Goal: Submit feedback/report problem

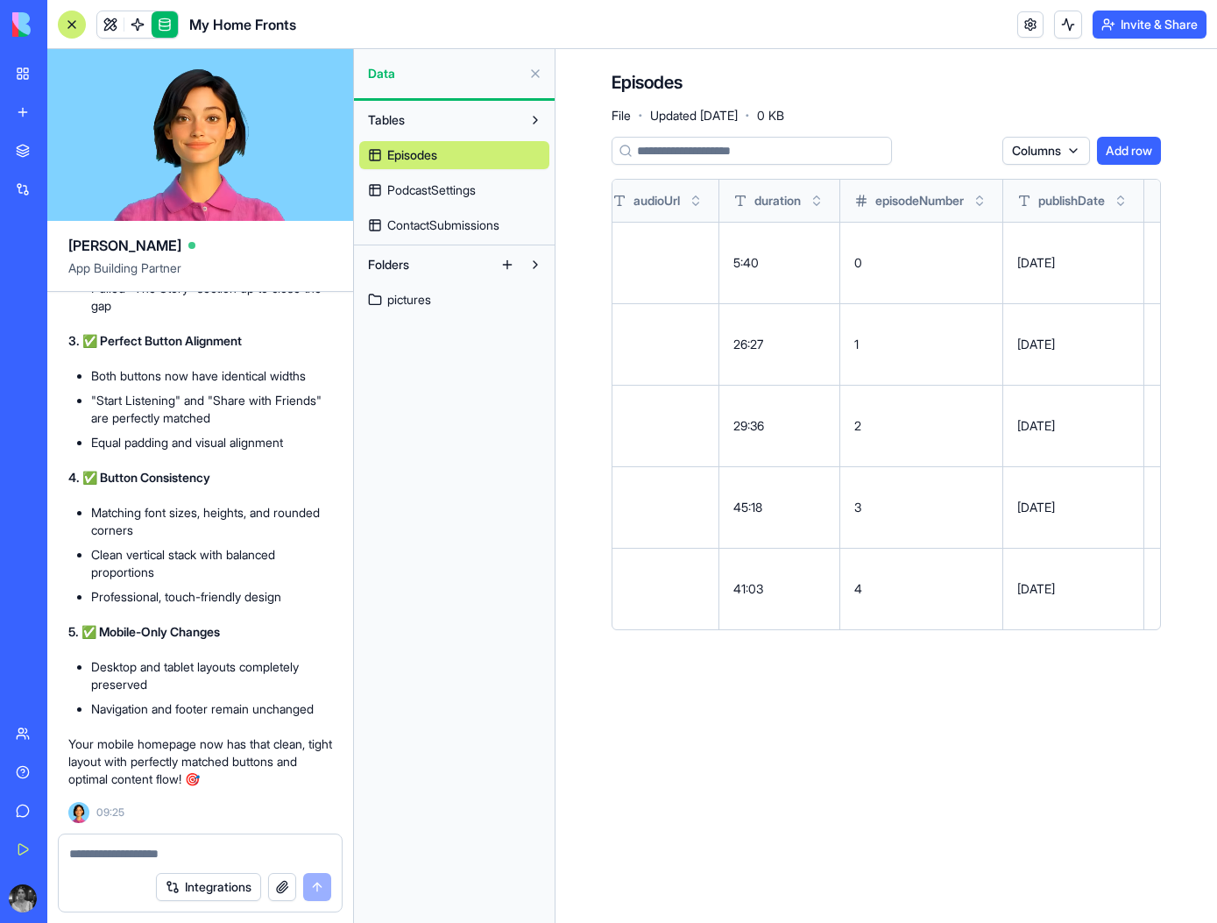
scroll to position [117405, 0]
click at [104, 31] on span at bounding box center [110, 24] width 49 height 49
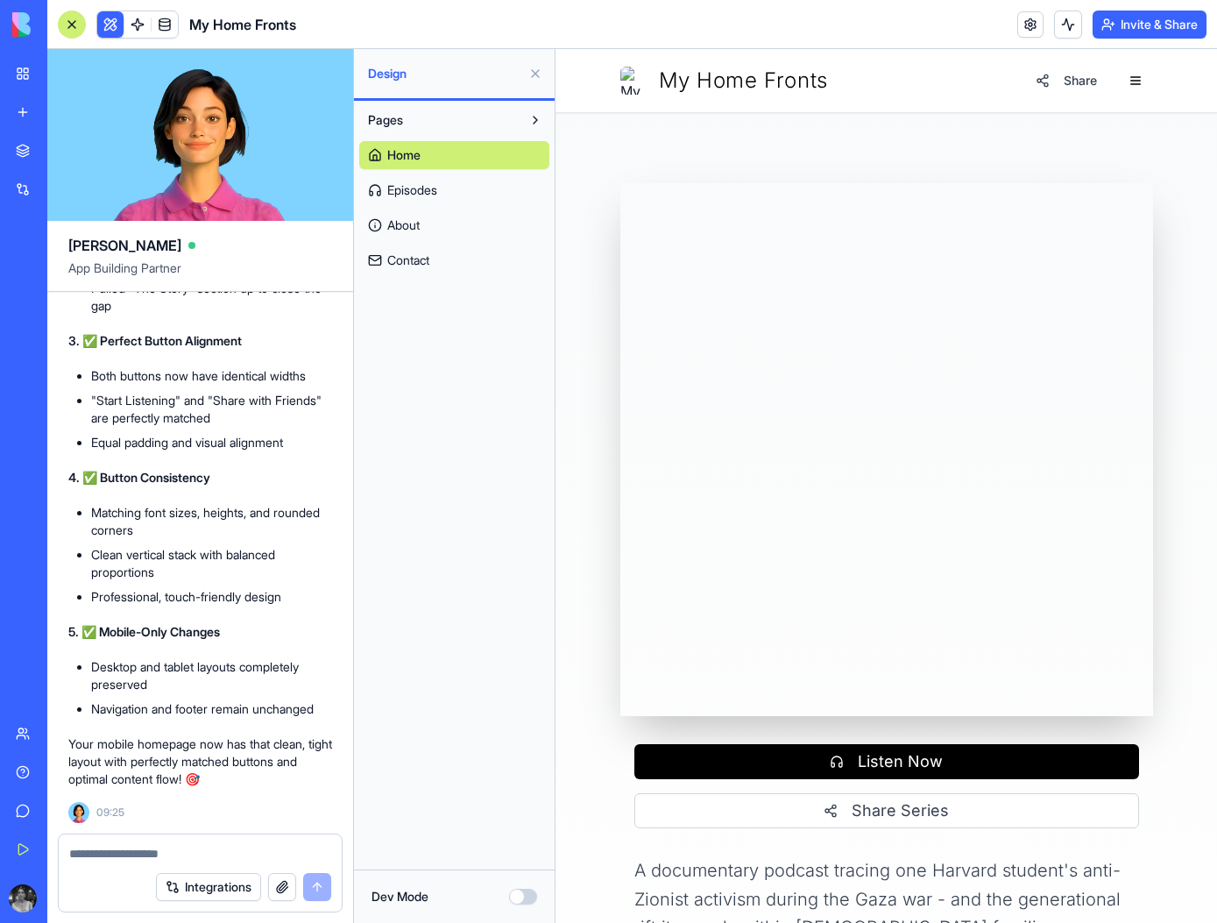
click at [436, 192] on span "Episodes" at bounding box center [412, 190] width 50 height 18
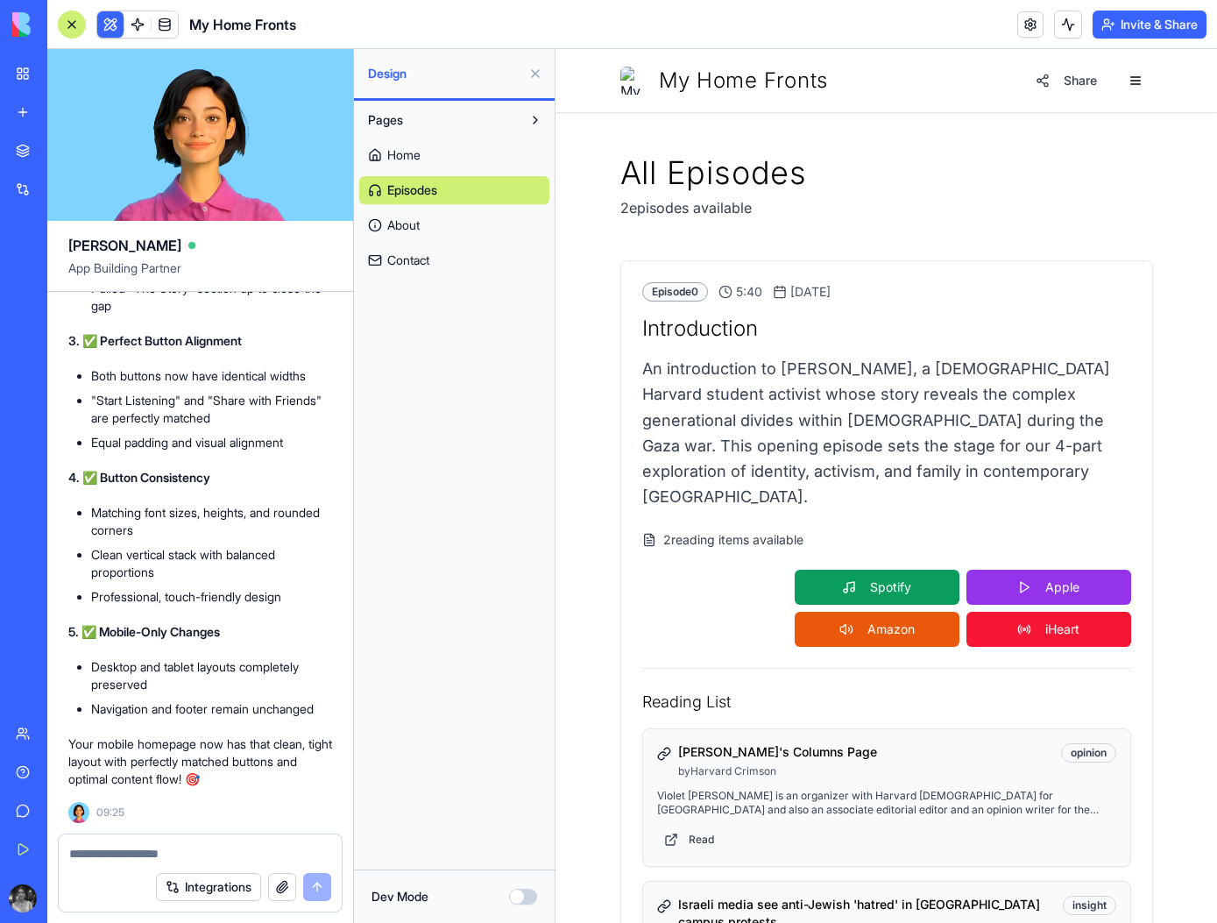
click at [433, 154] on link "Home" at bounding box center [454, 155] width 190 height 28
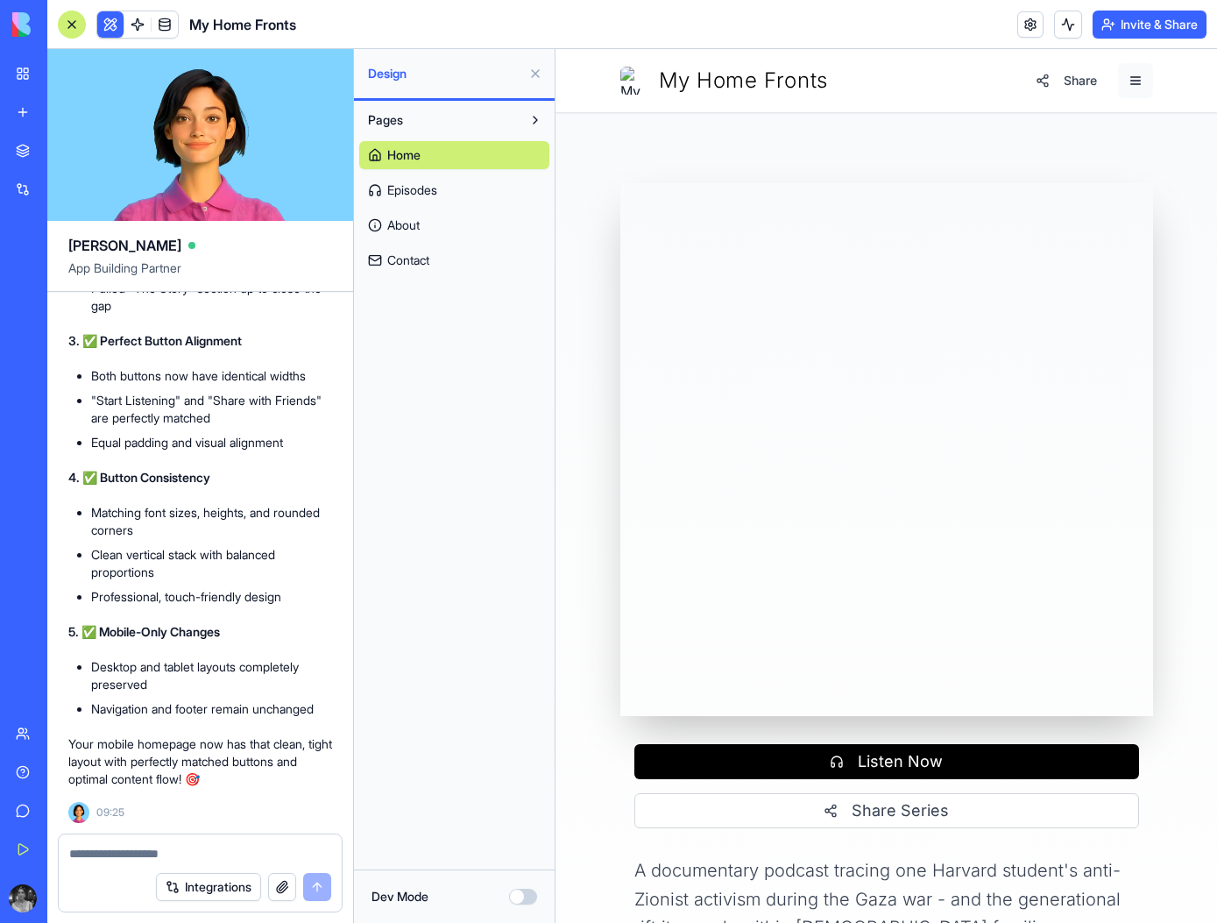
click at [1133, 84] on button "button" at bounding box center [1135, 80] width 35 height 35
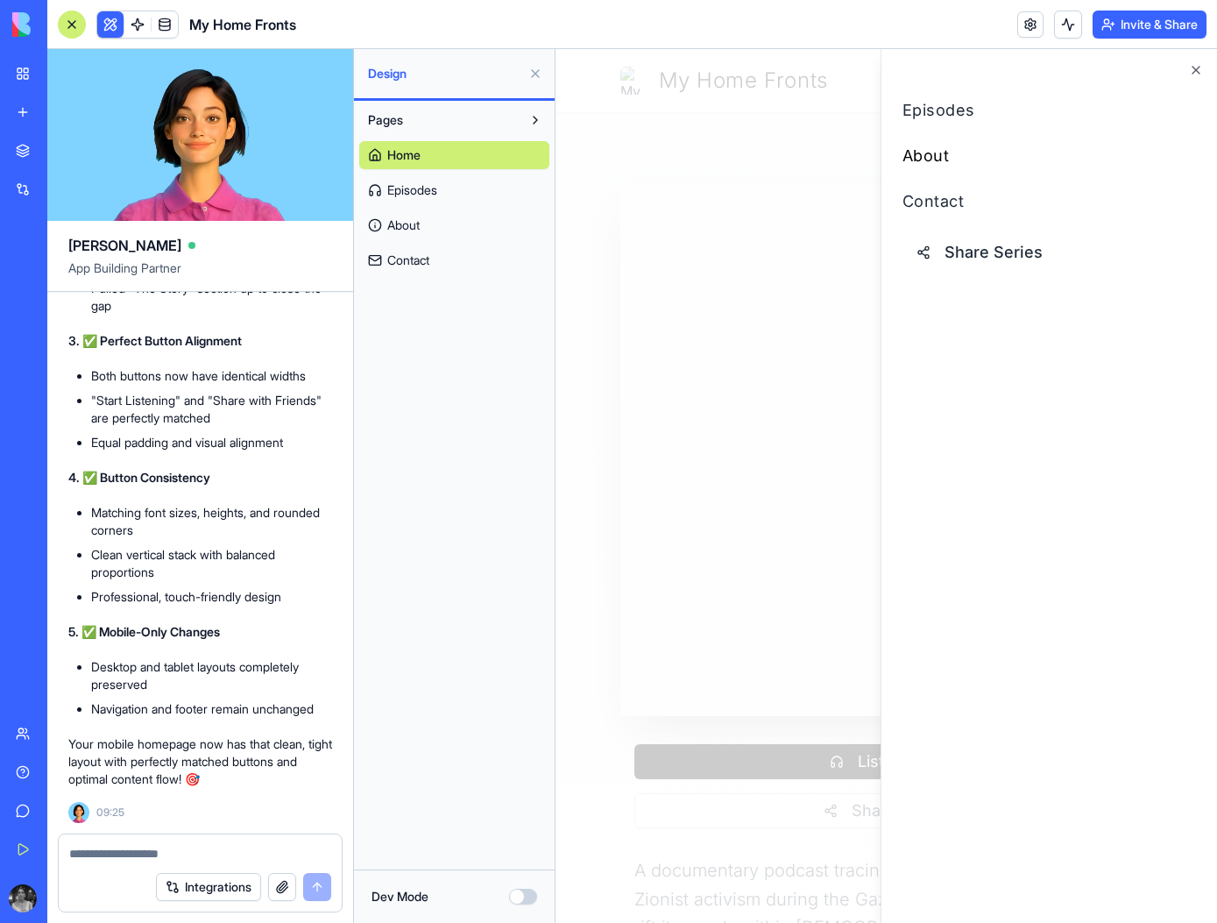
click at [945, 154] on link "About" at bounding box center [1050, 156] width 294 height 25
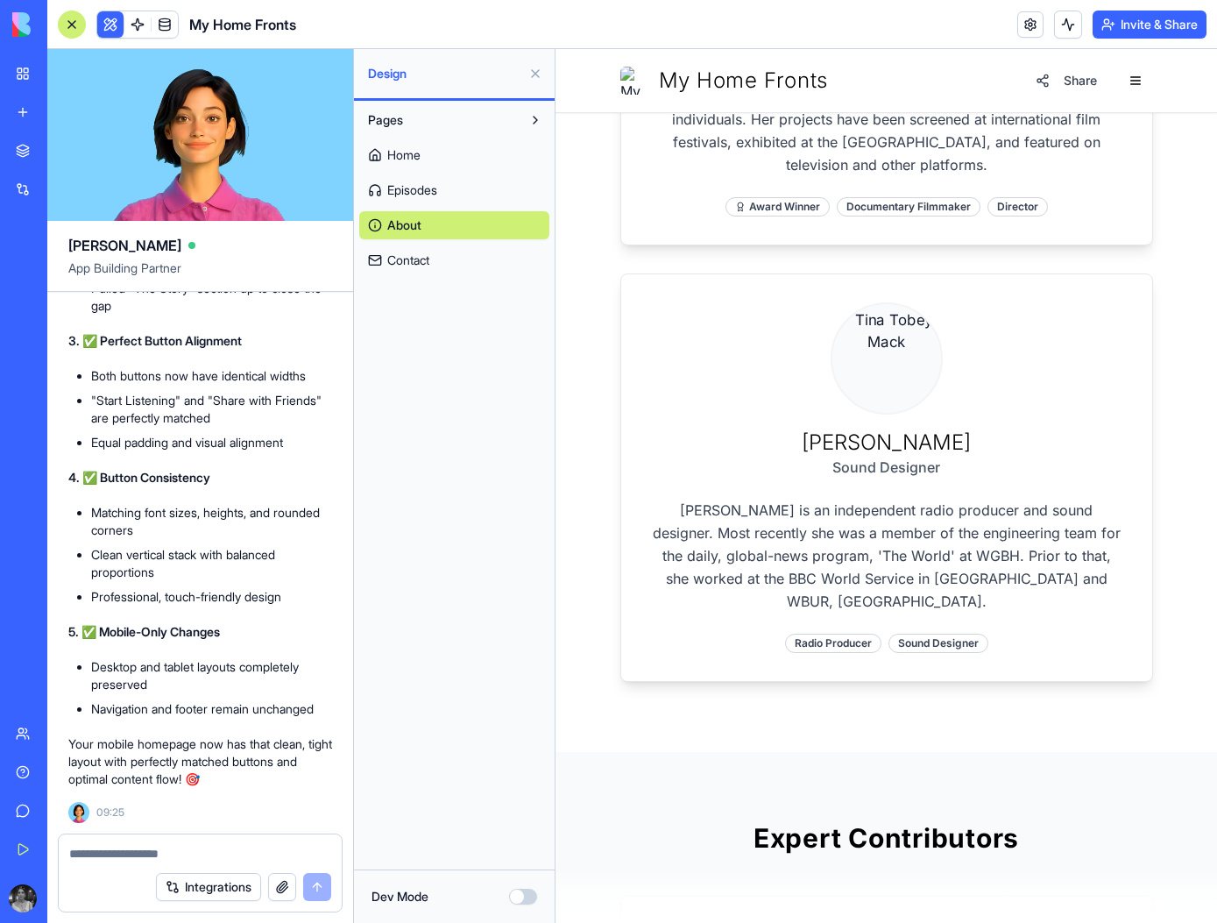
scroll to position [1759, 0]
click at [893, 420] on img at bounding box center [886, 363] width 114 height 114
click at [211, 848] on textarea at bounding box center [200, 854] width 262 height 18
type textarea "*"
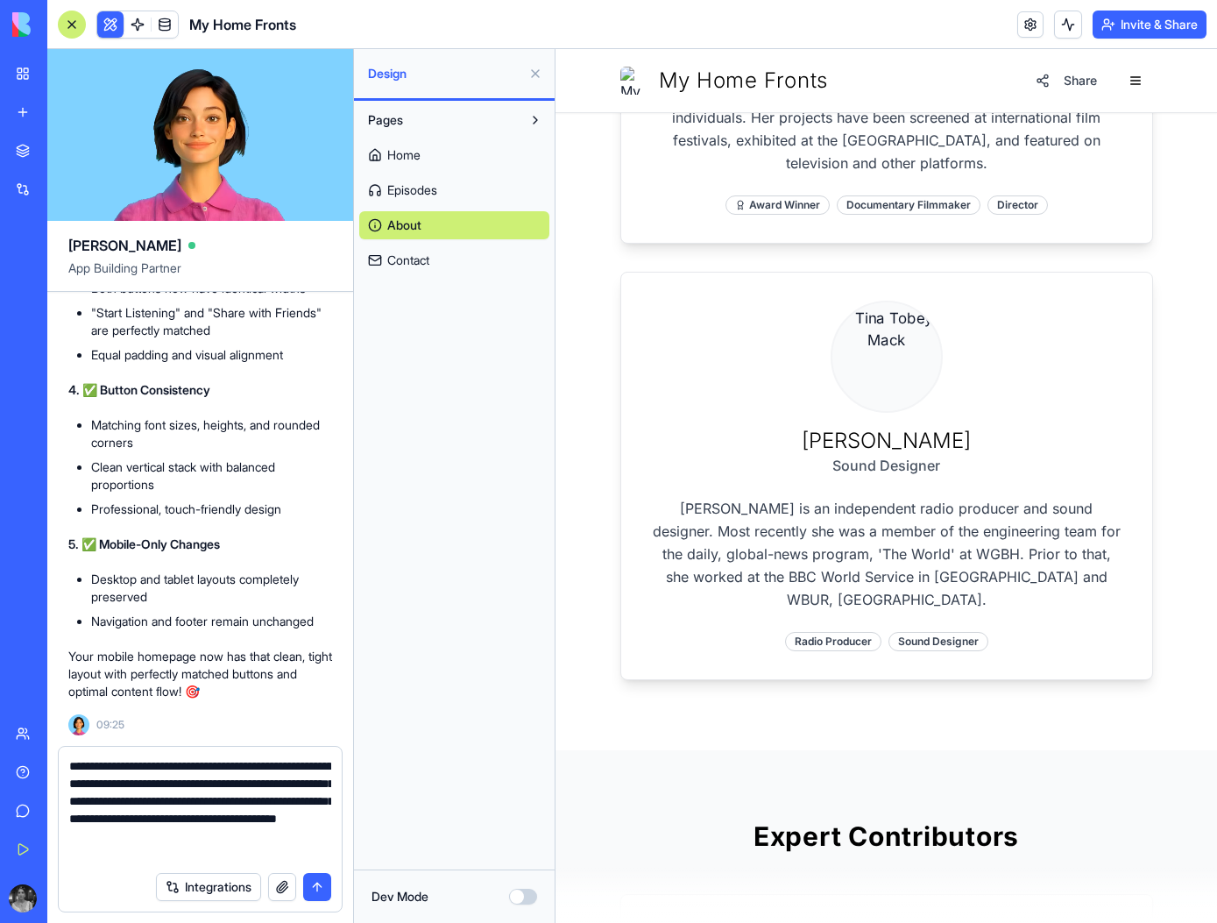
type textarea "**********"
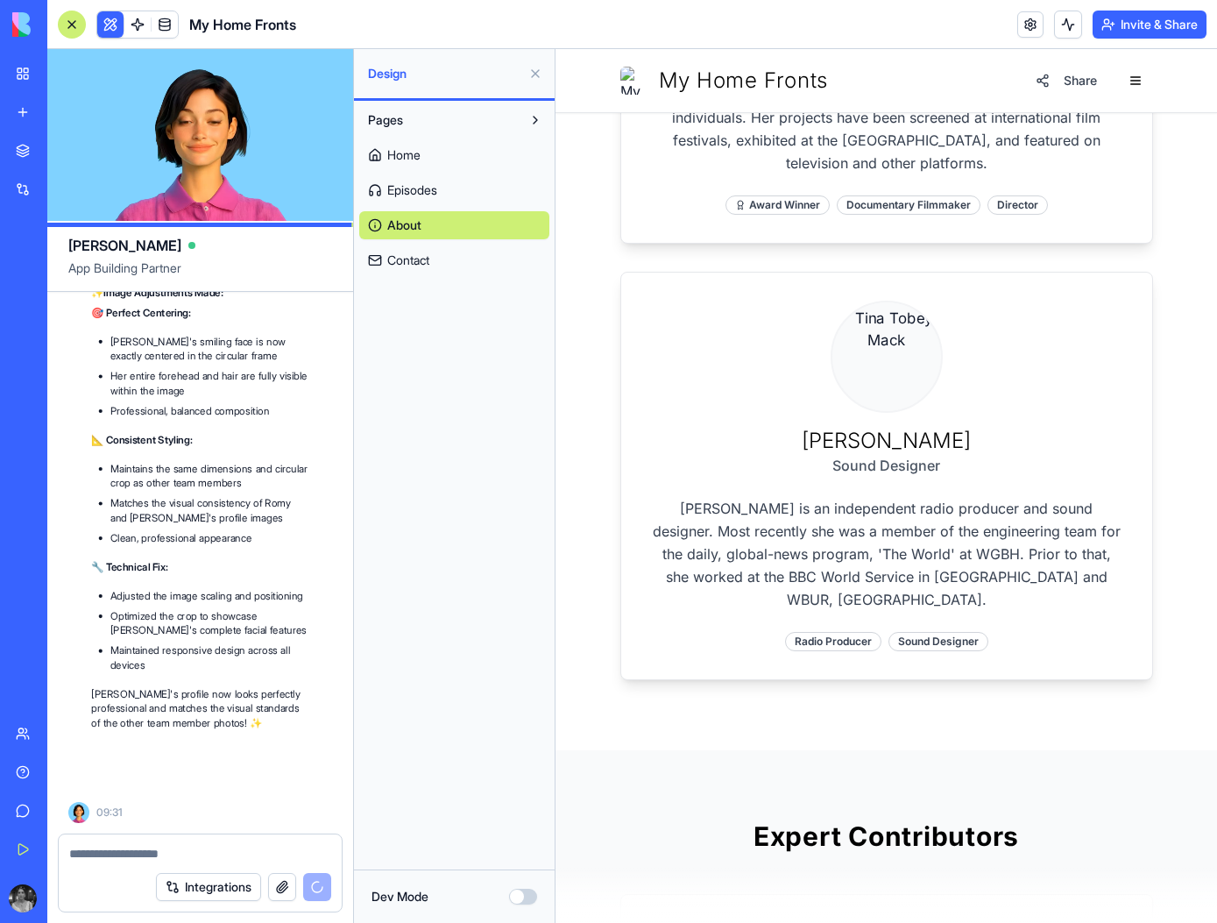
scroll to position [118722, 0]
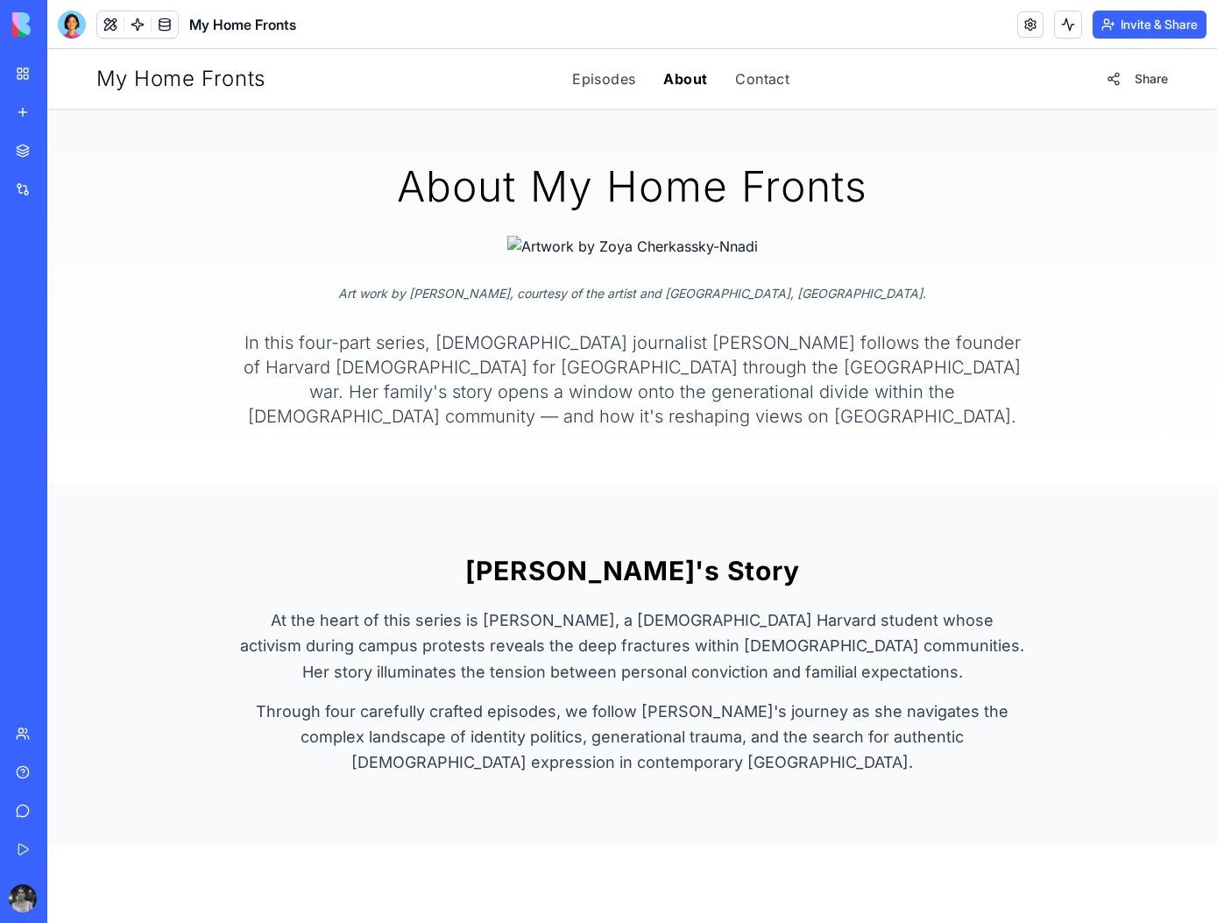
click at [696, 81] on link "About" at bounding box center [685, 78] width 44 height 21
click at [621, 82] on link "Episodes" at bounding box center [603, 78] width 63 height 21
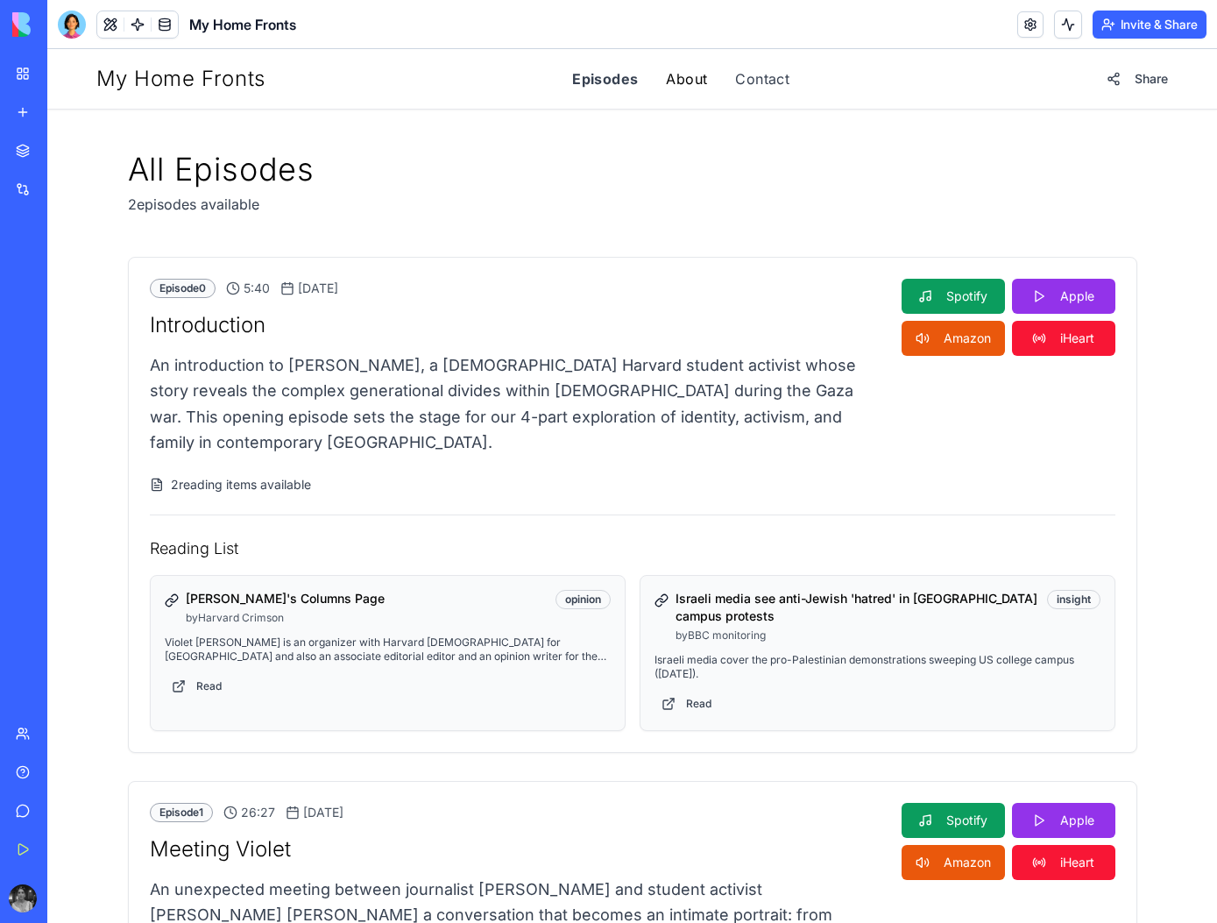
click at [686, 75] on link "About" at bounding box center [686, 78] width 41 height 21
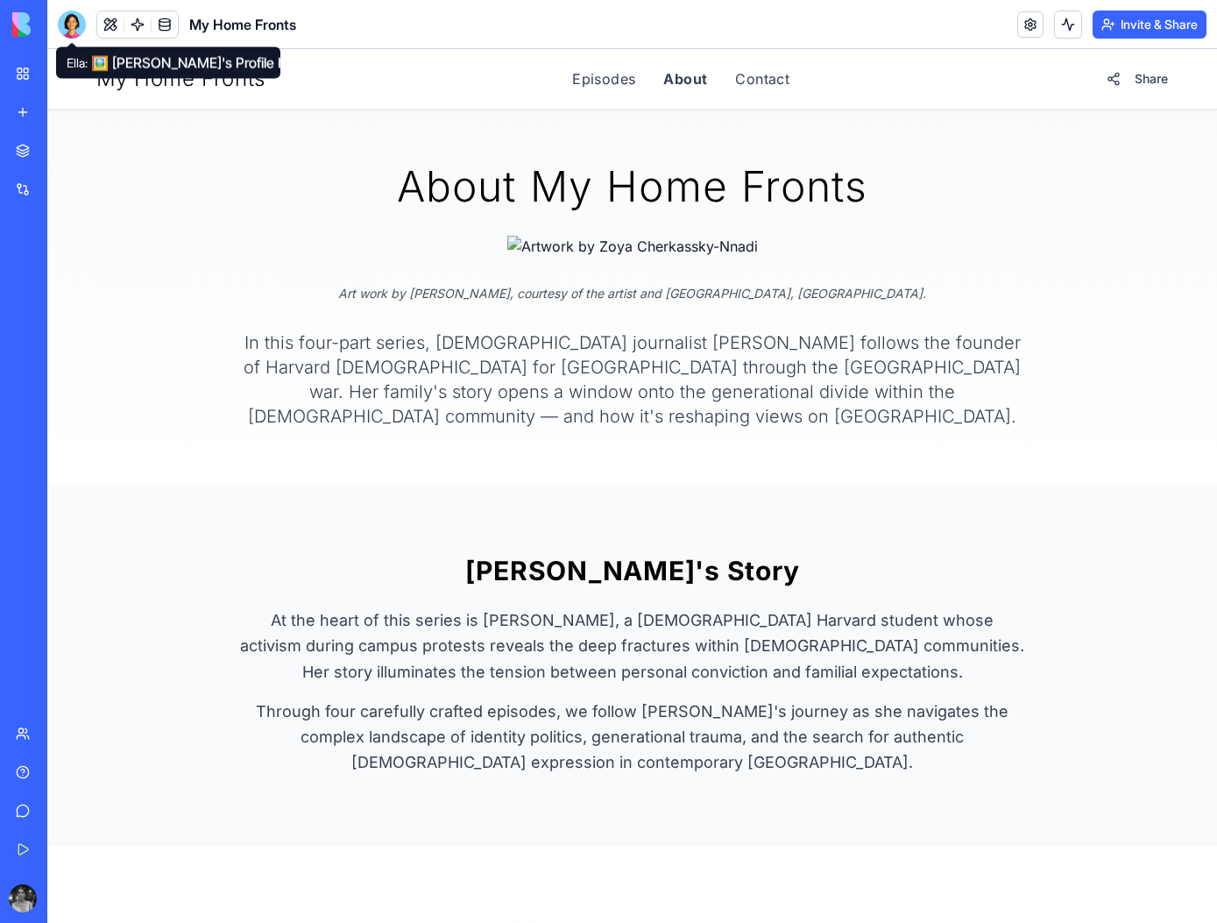
click at [69, 20] on div at bounding box center [72, 25] width 28 height 28
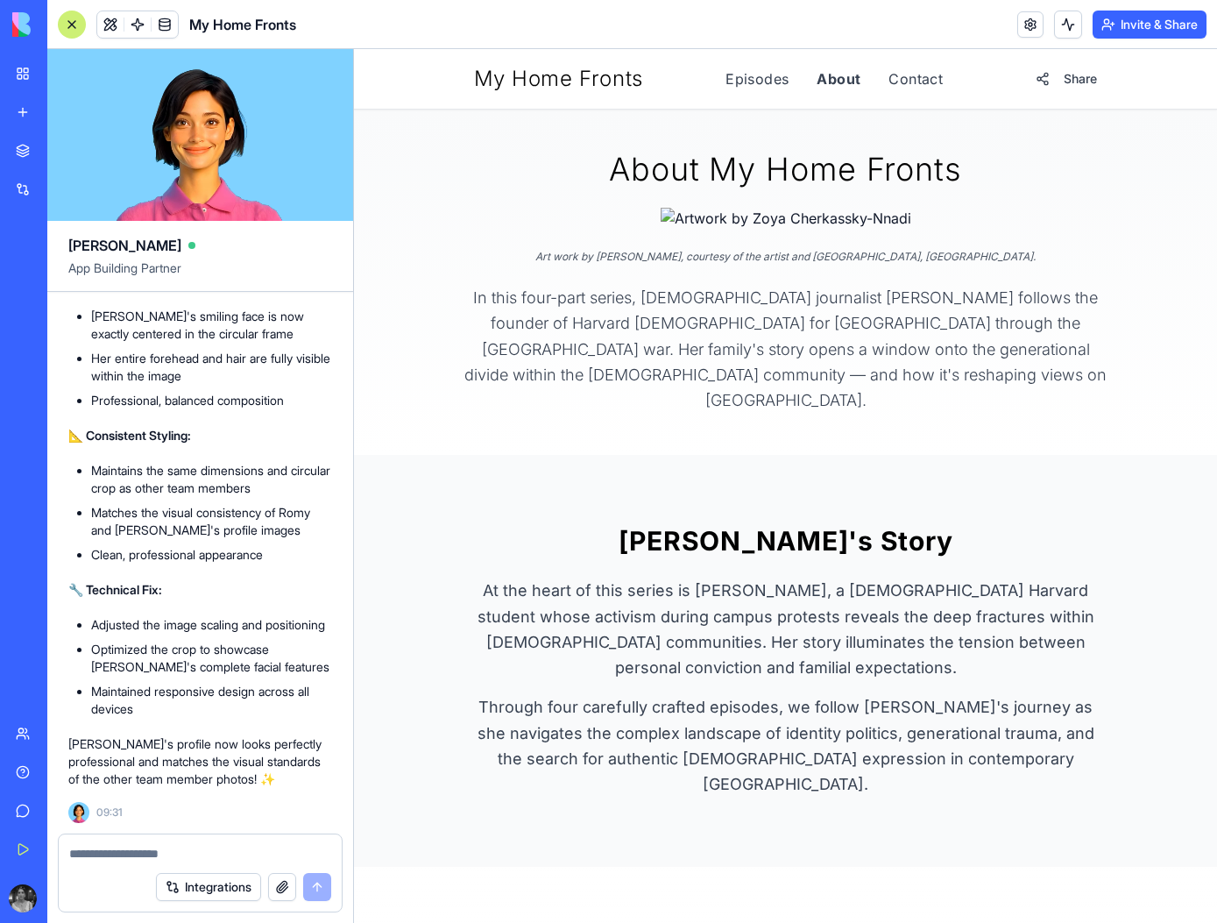
scroll to position [118115, 0]
click at [829, 85] on link "About" at bounding box center [839, 78] width 44 height 21
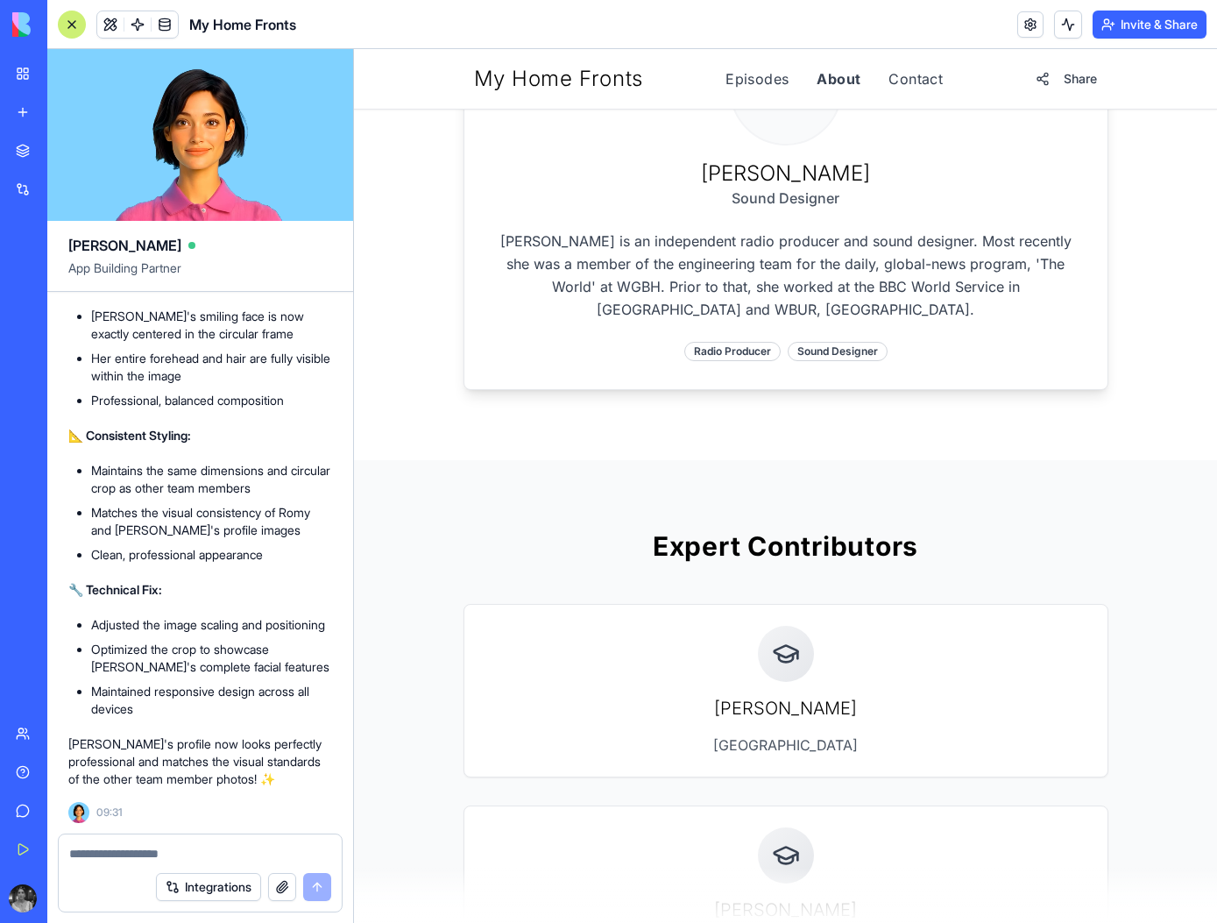
scroll to position [1904, 0]
